Goal: Task Accomplishment & Management: Manage account settings

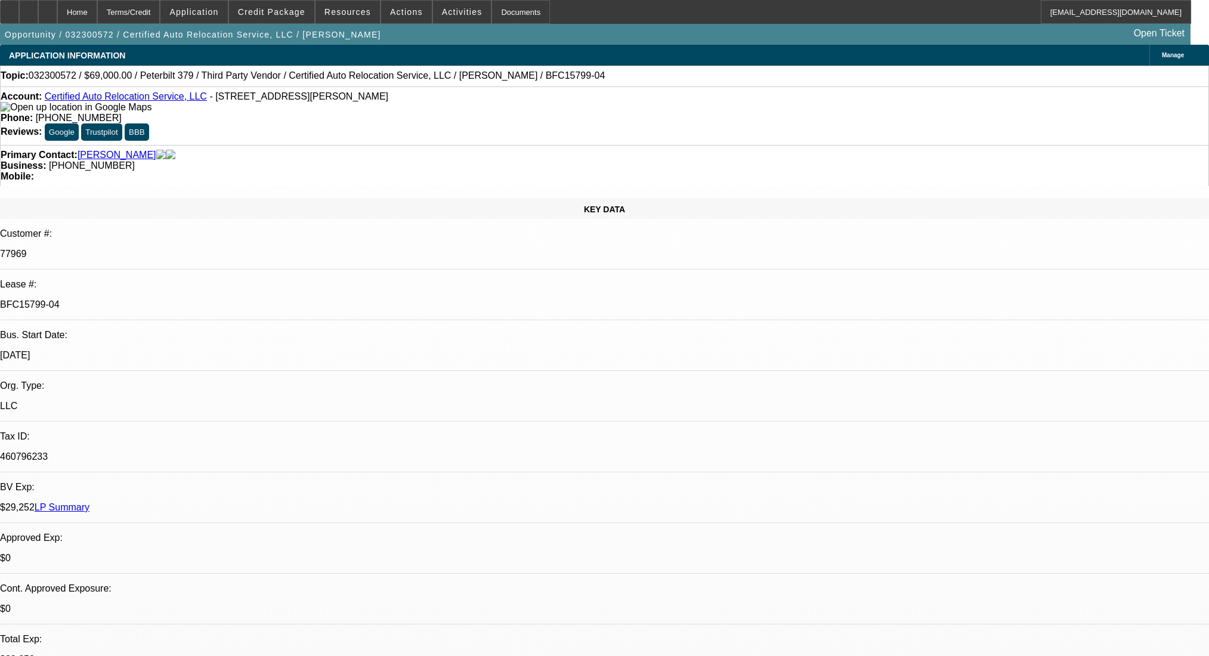
select select "0"
select select "2"
select select "0"
select select "6"
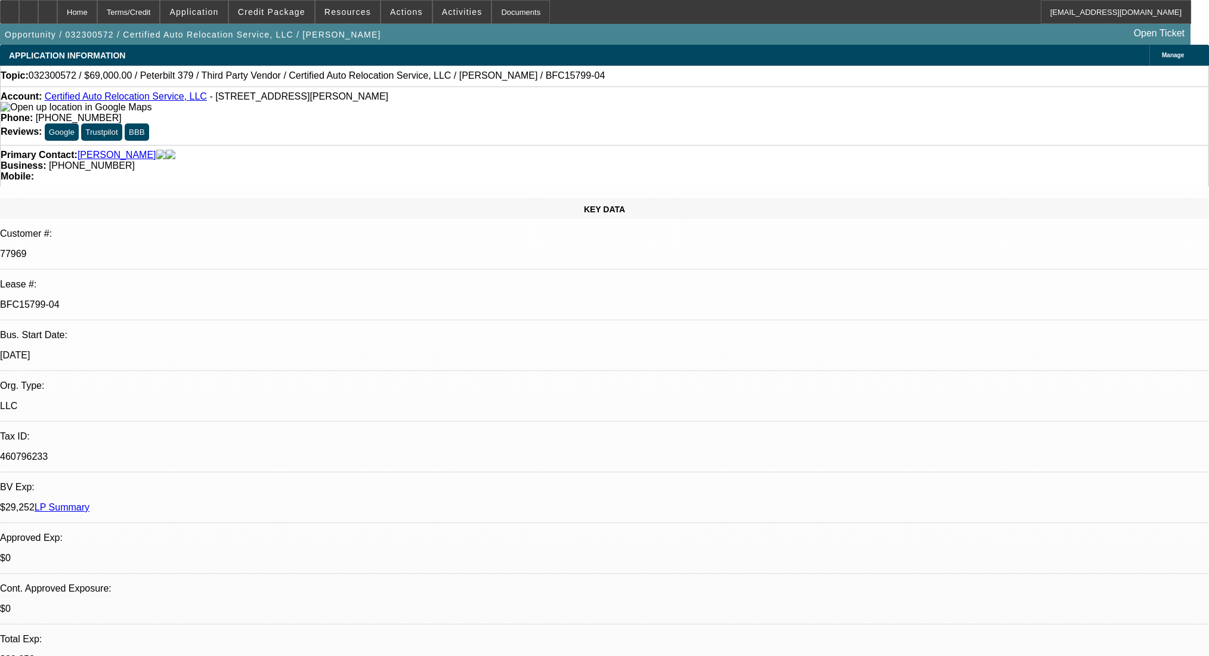
select select "0"
select select "2"
select select "0"
select select "6"
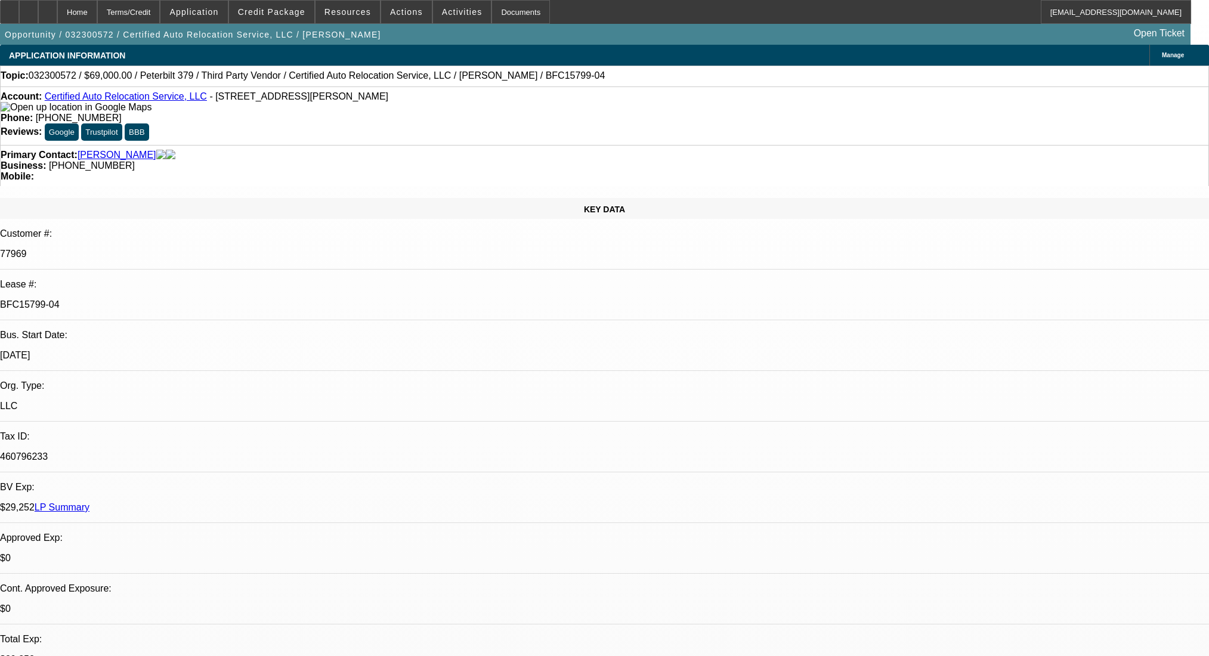
select select "0"
select select "2"
select select "0"
select select "6"
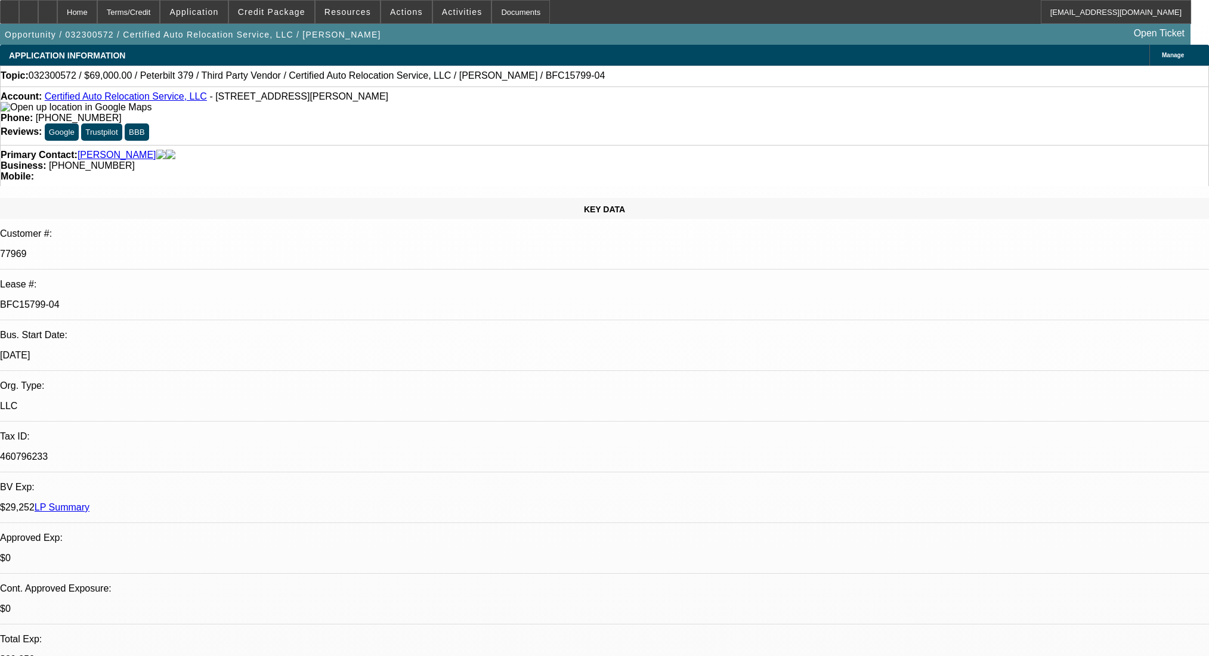
select select "0"
select select "2"
select select "0"
select select "6"
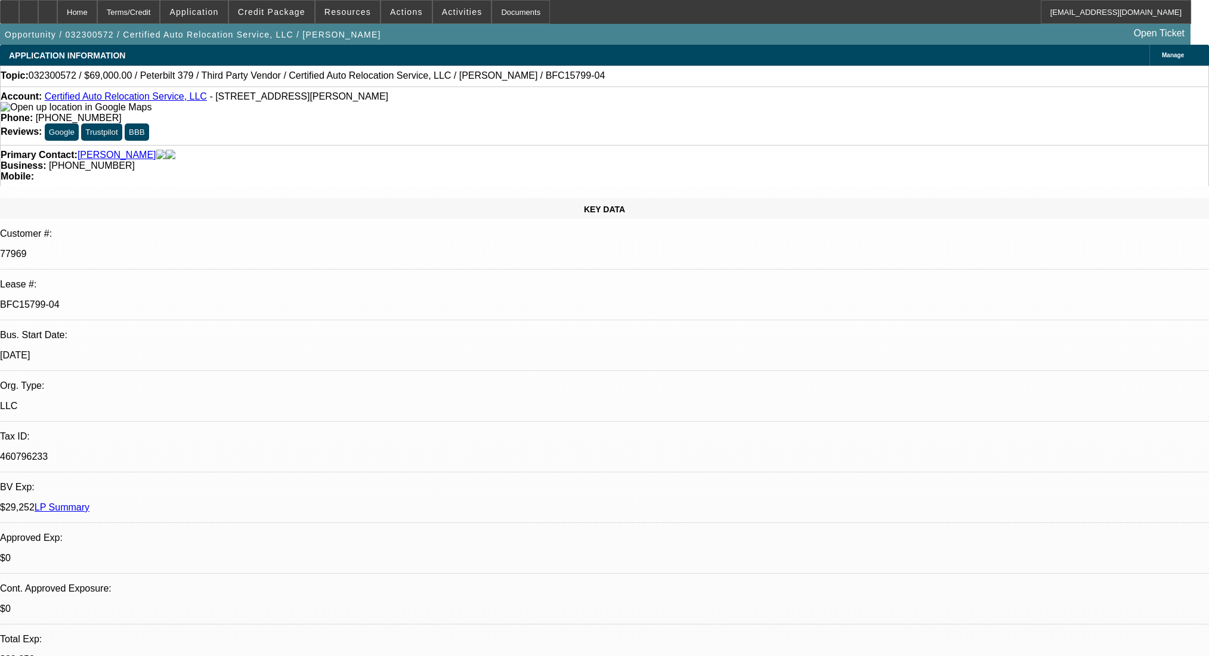
scroll to position [1828, 0]
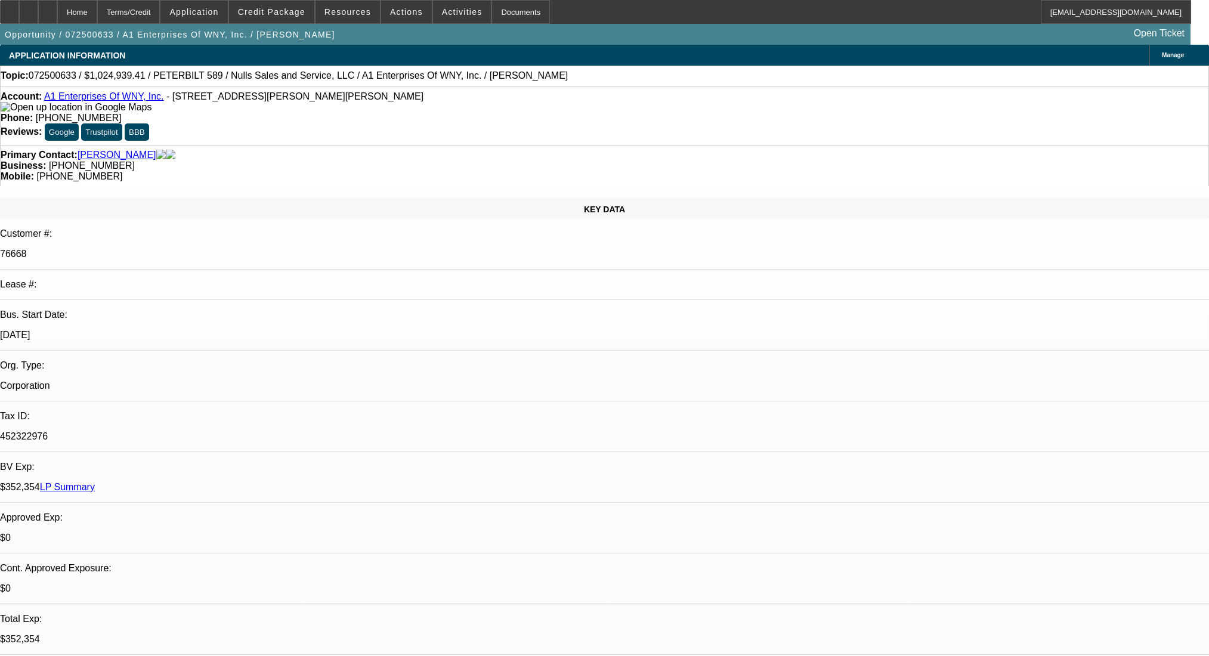
select select "0.1"
select select "2"
select select "0.1"
select select "4"
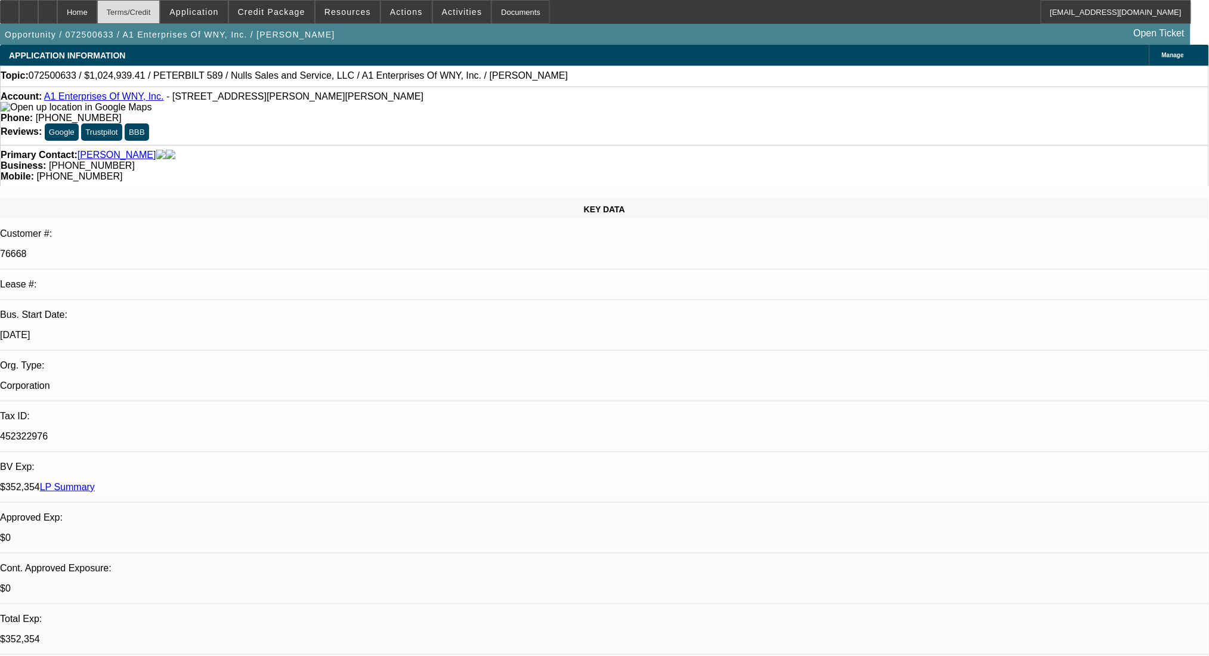
click at [160, 14] on div "Terms/Credit" at bounding box center [128, 12] width 63 height 24
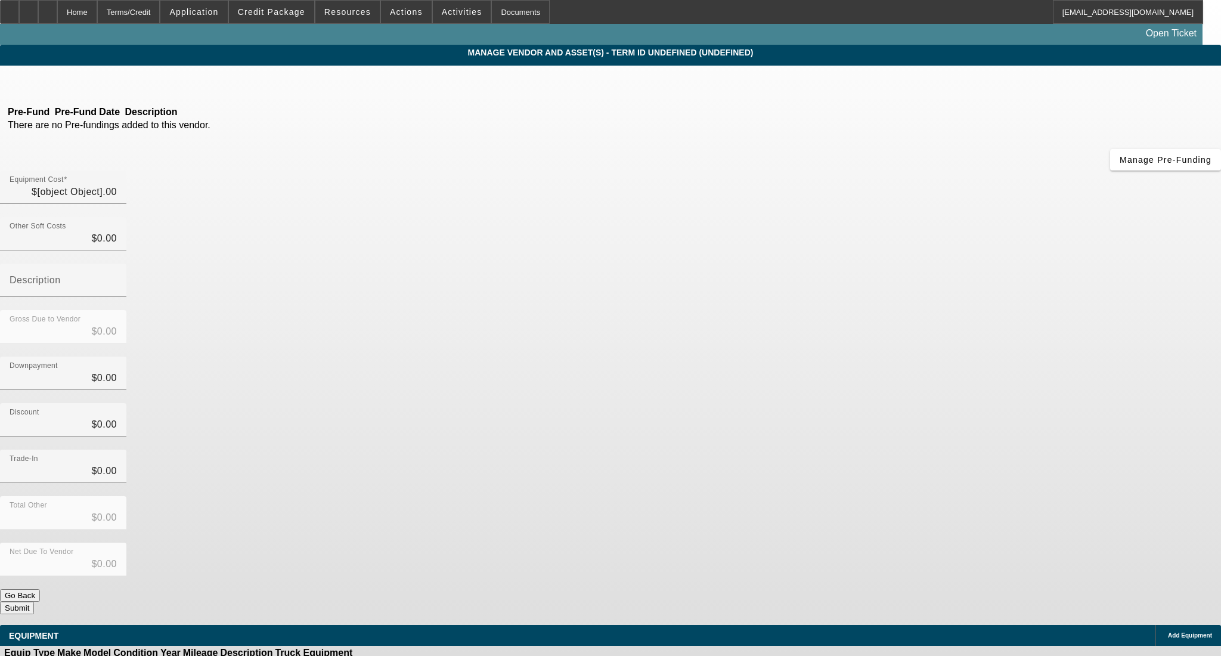
type input "$1,148,821.57"
type input "$10,000.00"
type input "$1,138,821.57"
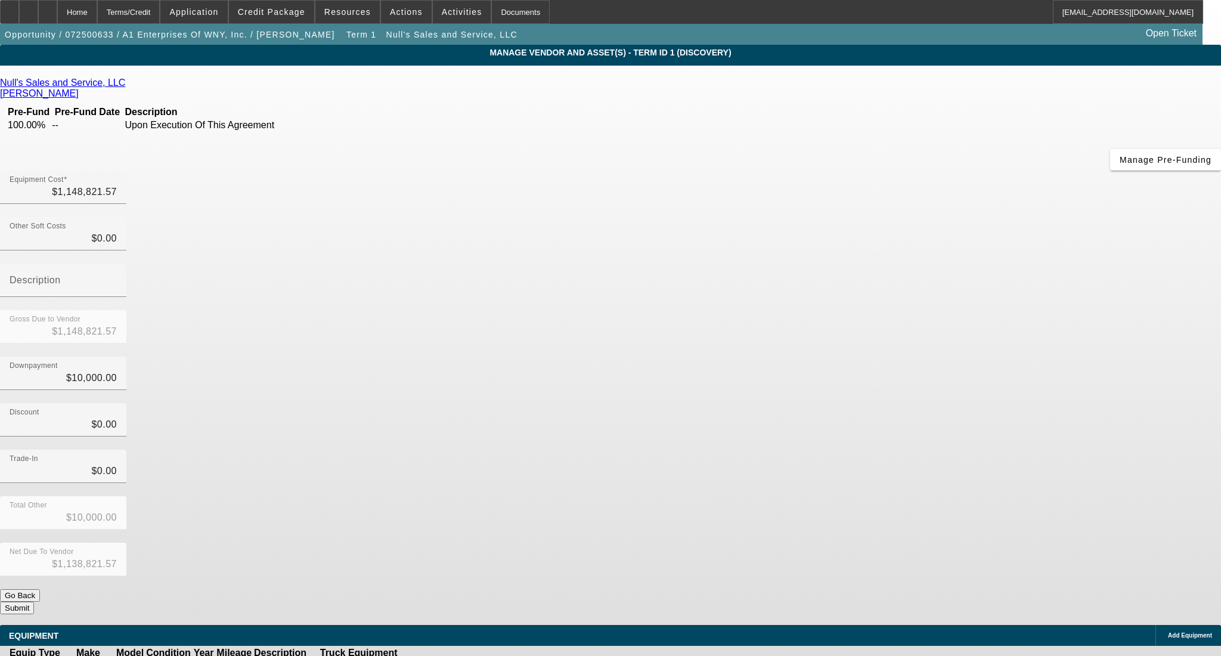
click at [125, 85] on link "Null's Sales and Service, LLC" at bounding box center [62, 83] width 125 height 11
